Goal: Transaction & Acquisition: Purchase product/service

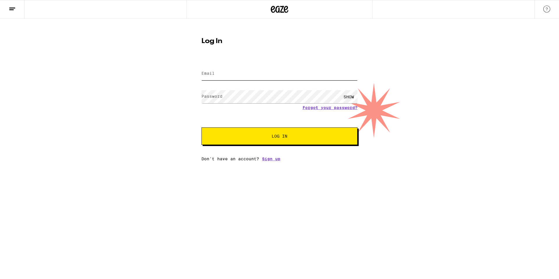
type input "[EMAIL_ADDRESS][DOMAIN_NAME]"
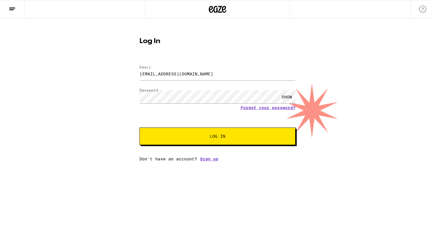
click at [232, 138] on span "Log In" at bounding box center [217, 136] width 109 height 4
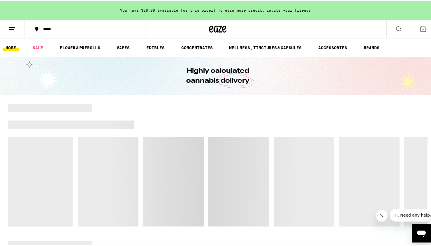
click at [381, 216] on icon "Close message from company" at bounding box center [381, 216] width 5 height 5
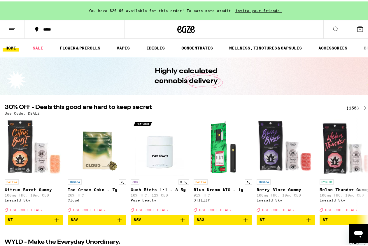
click at [347, 107] on div "(155)" at bounding box center [357, 106] width 22 height 7
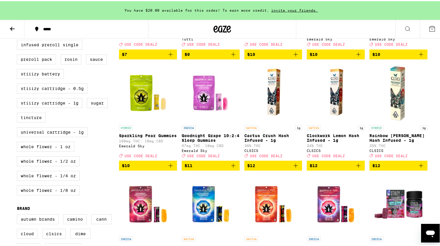
scroll to position [262, 0]
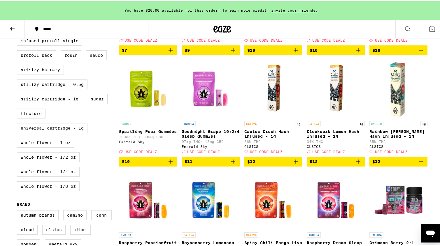
click at [38, 132] on label "Universal Cartridge - 1g" at bounding box center [52, 127] width 71 height 10
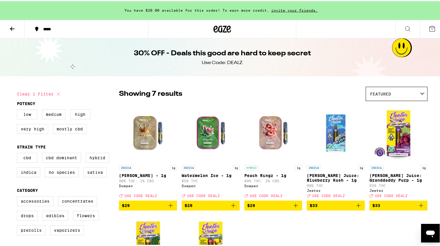
click at [45, 95] on button "Clear 1 filter" at bounding box center [39, 93] width 45 height 15
checkbox input "false"
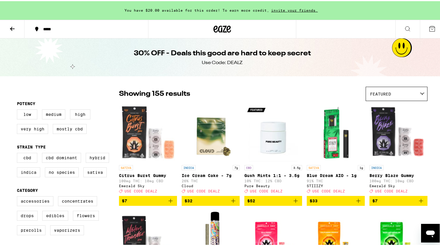
click at [406, 94] on div "Featured" at bounding box center [396, 93] width 61 height 14
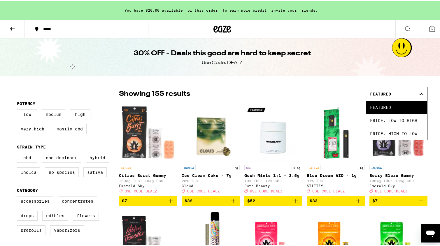
click at [406, 94] on div "Featured" at bounding box center [396, 93] width 61 height 14
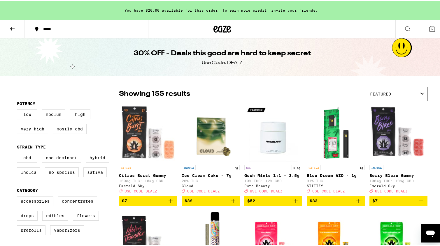
click at [421, 94] on icon at bounding box center [422, 92] width 5 height 3
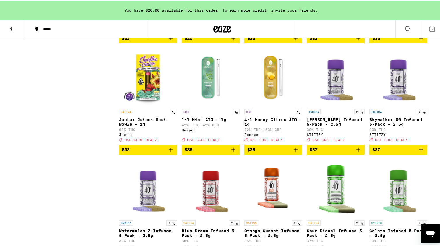
scroll to position [2622, 0]
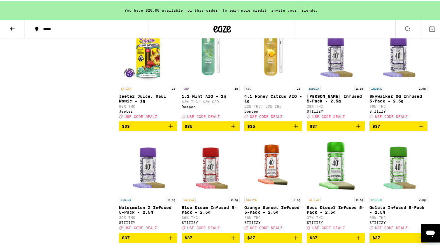
click at [132, 129] on span "$33" at bounding box center [148, 125] width 52 height 7
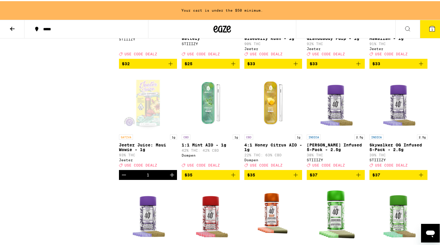
scroll to position [2564, 0]
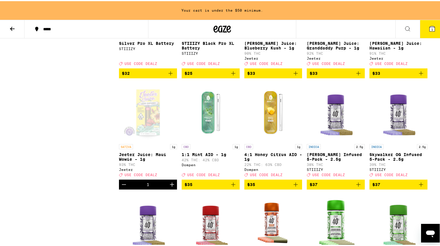
click at [396, 76] on span "$33" at bounding box center [398, 72] width 52 height 7
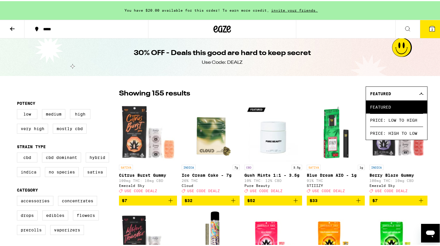
scroll to position [0, 0]
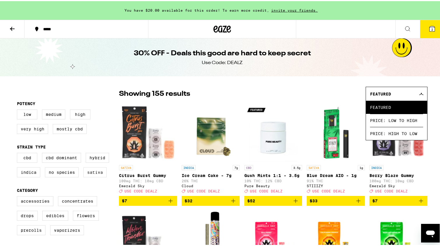
click at [94, 174] on label "Sativa" at bounding box center [94, 171] width 23 height 10
click at [18, 153] on input "Sativa" at bounding box center [18, 153] width 0 height 0
checkbox input "true"
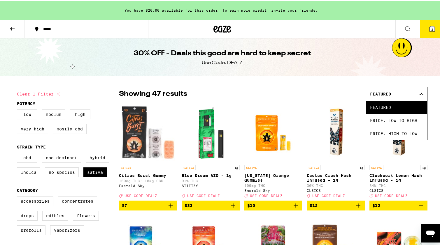
click at [328, 90] on div "Showing 47 results Featured Featured Price: Low to High Price: High to Low" at bounding box center [273, 93] width 308 height 14
click at [418, 97] on div "Featured" at bounding box center [396, 93] width 61 height 14
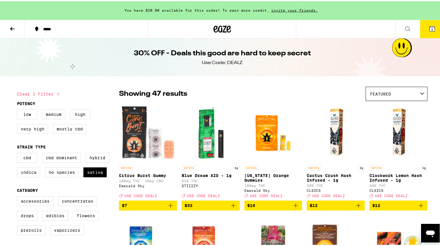
click at [418, 90] on div "Featured" at bounding box center [396, 93] width 61 height 14
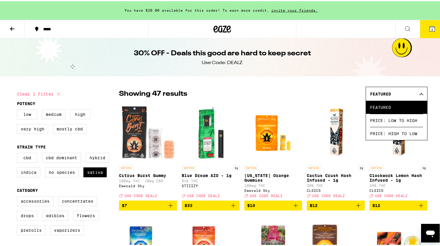
click at [419, 94] on icon at bounding box center [421, 92] width 5 height 3
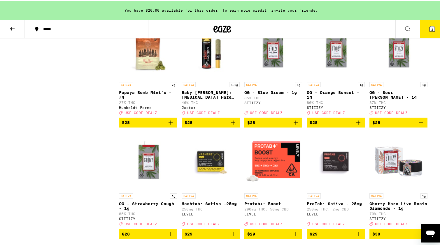
scroll to position [524, 0]
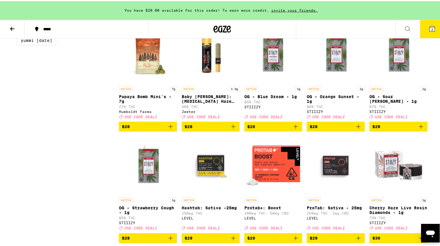
click at [392, 103] on p "OG - Sour Tangie - 1g" at bounding box center [398, 97] width 58 height 9
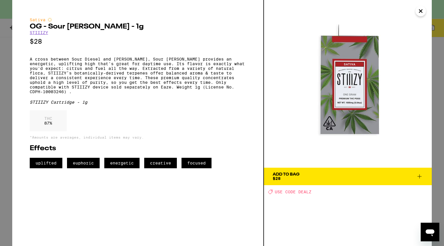
click at [419, 10] on icon "Close" at bounding box center [420, 11] width 3 height 3
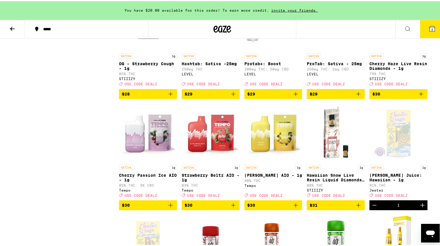
scroll to position [699, 0]
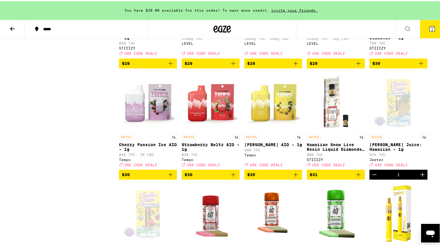
click at [321, 177] on span "$31" at bounding box center [335, 173] width 52 height 7
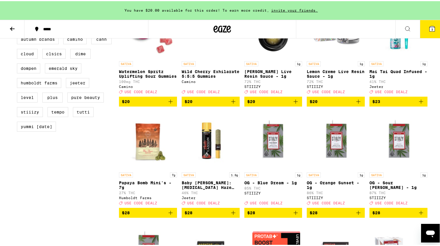
scroll to position [466, 0]
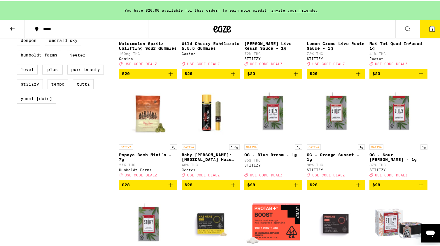
click at [265, 187] on span "$28" at bounding box center [273, 183] width 52 height 7
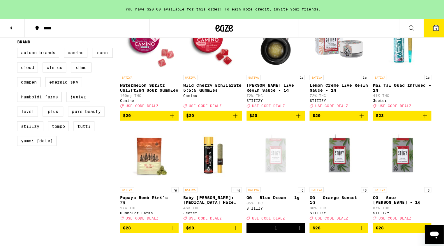
scroll to position [379, 0]
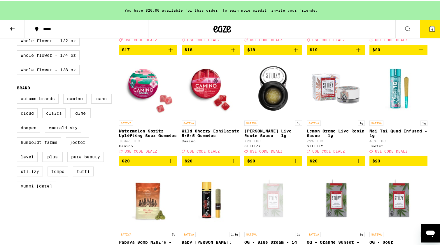
click at [431, 28] on span "4" at bounding box center [432, 28] width 2 height 3
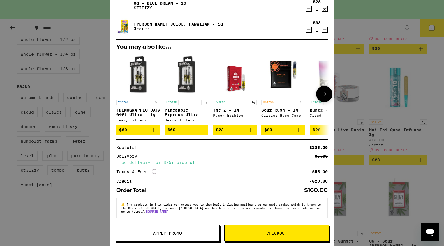
scroll to position [87, 0]
click at [181, 234] on span "Apply Promo" at bounding box center [167, 233] width 29 height 4
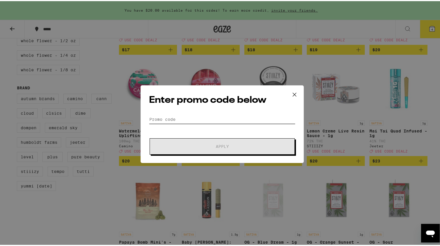
click at [198, 115] on input "Promo Code" at bounding box center [222, 118] width 146 height 9
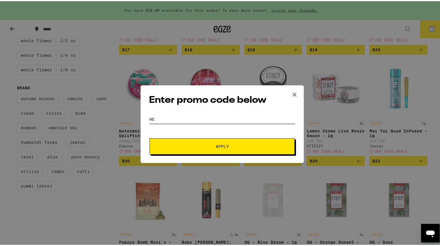
type input "h"
type input "dealz"
click at [216, 142] on button "Apply" at bounding box center [221, 145] width 145 height 16
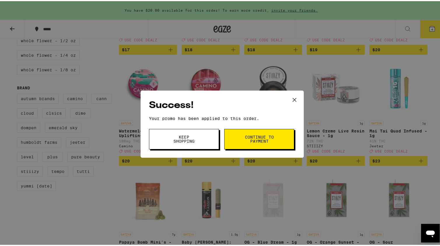
click at [198, 138] on button "Keep Shopping" at bounding box center [184, 138] width 70 height 20
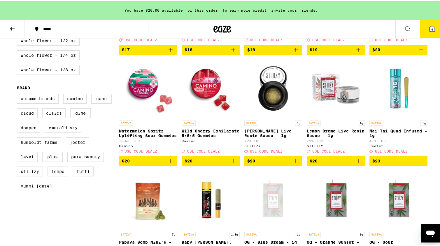
click at [431, 27] on span "4" at bounding box center [432, 28] width 2 height 3
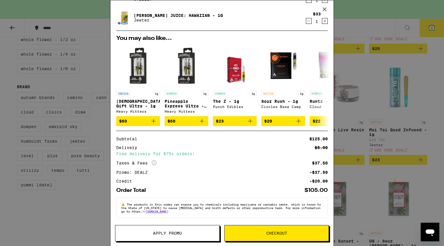
scroll to position [96, 0]
click at [288, 231] on button "Checkout" at bounding box center [276, 233] width 105 height 16
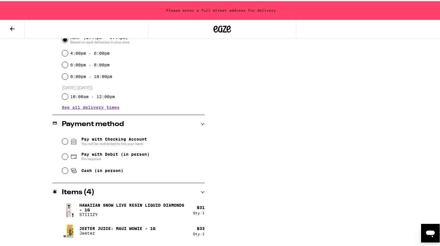
scroll to position [175, 0]
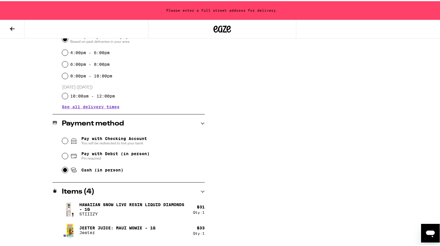
click at [63, 170] on input "Cash (in person)" at bounding box center [65, 169] width 6 height 6
radio input "true"
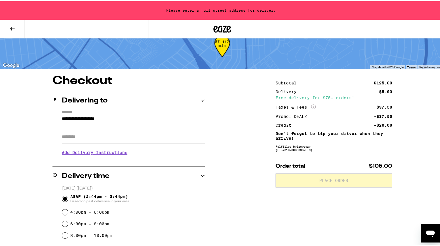
scroll to position [0, 0]
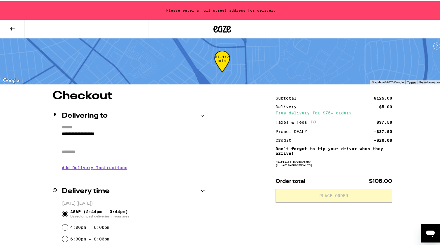
click at [12, 27] on icon at bounding box center [12, 27] width 7 height 7
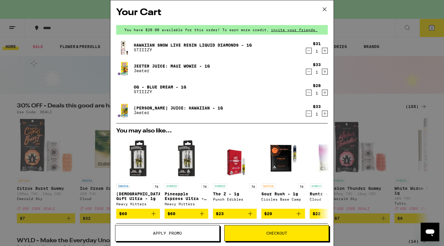
click at [252, 234] on span "Checkout" at bounding box center [277, 233] width 104 height 4
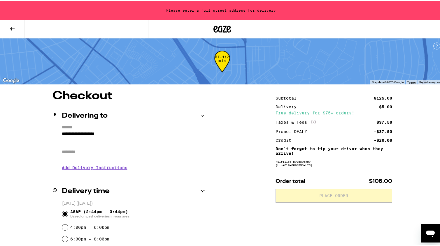
click at [10, 24] on icon at bounding box center [12, 27] width 7 height 7
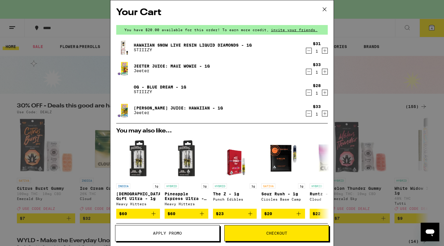
click at [323, 8] on icon at bounding box center [324, 9] width 9 height 9
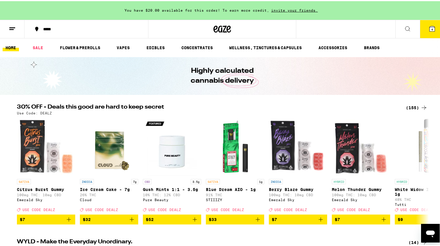
click at [214, 30] on icon at bounding box center [221, 28] width 17 height 10
click at [9, 31] on button at bounding box center [12, 28] width 24 height 18
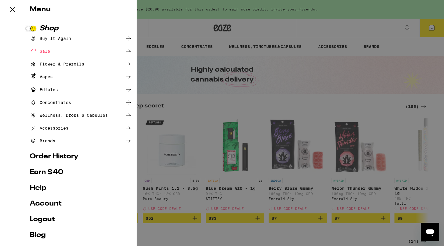
click at [49, 206] on link "Account" at bounding box center [81, 203] width 102 height 7
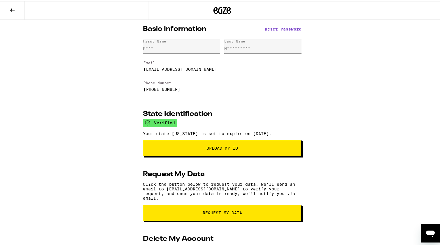
click at [13, 10] on icon at bounding box center [12, 9] width 7 height 7
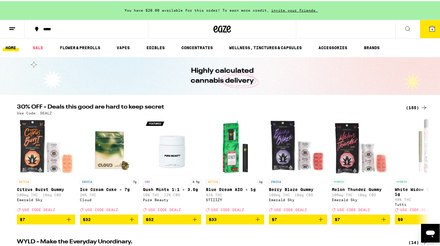
click at [428, 30] on icon at bounding box center [431, 27] width 7 height 7
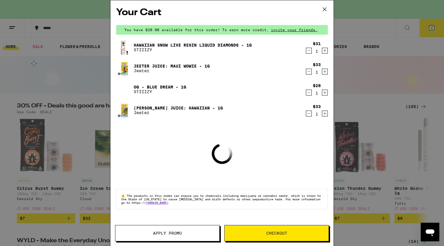
click at [290, 230] on button "Checkout" at bounding box center [276, 233] width 105 height 16
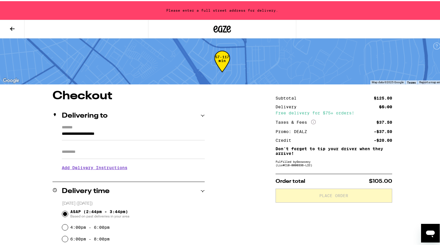
click at [177, 136] on input "**********" at bounding box center [133, 134] width 143 height 10
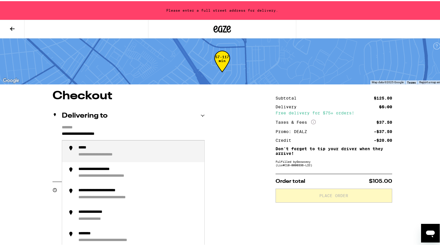
drag, startPoint x: 137, startPoint y: 132, endPoint x: -156, endPoint y: 96, distance: 295.0
click at [0, 96] on html "**********" at bounding box center [222, 229] width 444 height 459
click at [97, 153] on div "**********" at bounding box center [98, 153] width 40 height 5
type input "**********"
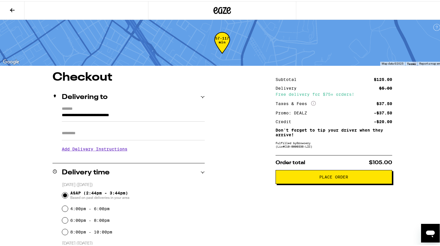
click at [322, 182] on button "Place Order" at bounding box center [333, 176] width 117 height 14
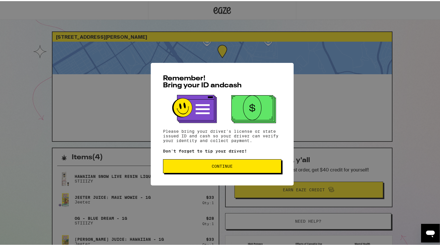
click at [251, 163] on button "Continue" at bounding box center [222, 165] width 118 height 14
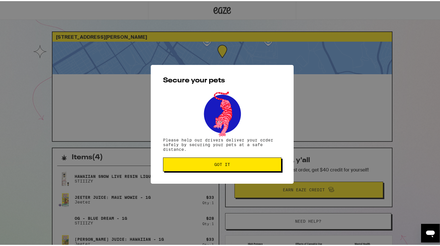
click at [228, 165] on span "Got it" at bounding box center [222, 163] width 108 height 4
